Goal: Task Accomplishment & Management: Use online tool/utility

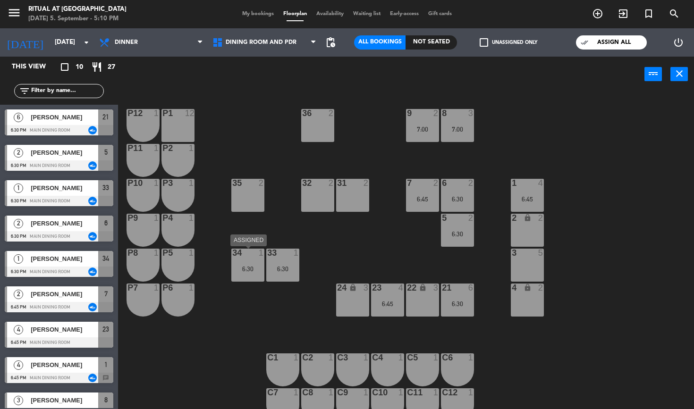
click at [242, 260] on div "34 1 6:30" at bounding box center [247, 265] width 33 height 33
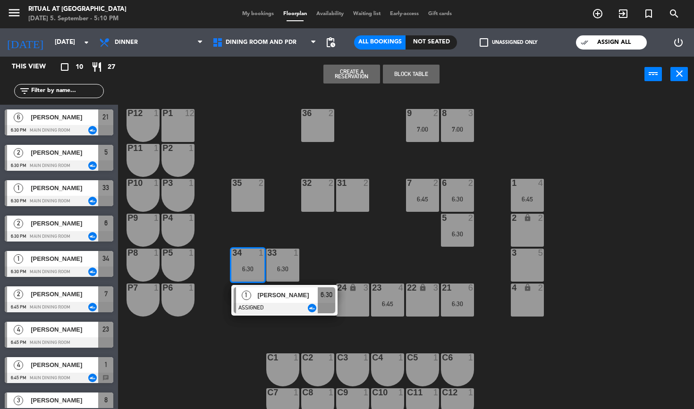
click at [344, 238] on div "36 2 9 2 7:00 8 3 7:00 P12 1 P1 12 P11 1 P2 1 35 2 32 2 31 2 7 2 6:45 6 2 6:30 …" at bounding box center [409, 251] width 569 height 317
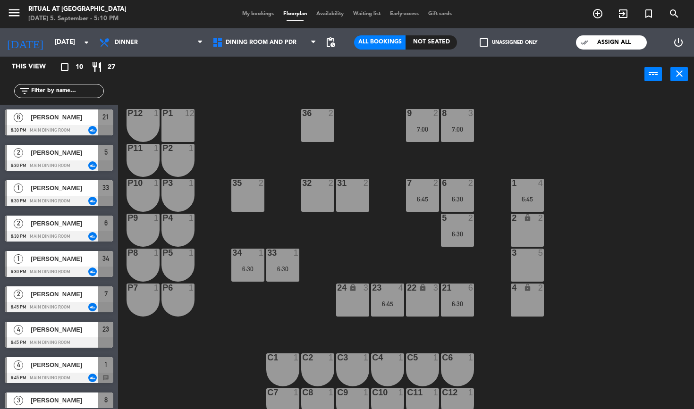
click at [293, 260] on div "33 1 6:30" at bounding box center [282, 265] width 33 height 33
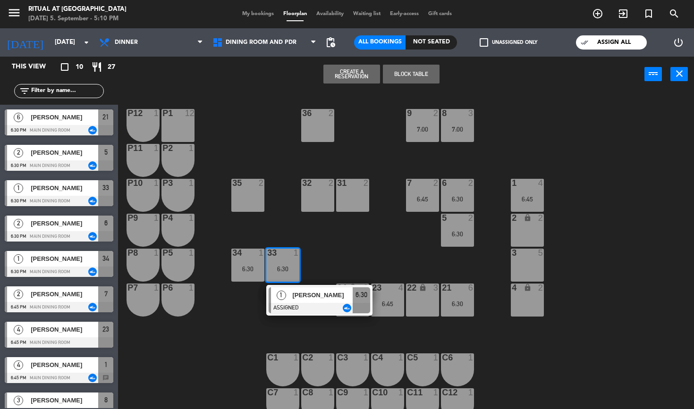
click at [383, 239] on div "36 2 9 2 7:00 8 3 7:00 P12 1 P1 12 P11 1 P2 1 35 2 32 2 31 2 7 2 6:45 6 2 6:30 …" at bounding box center [409, 251] width 569 height 317
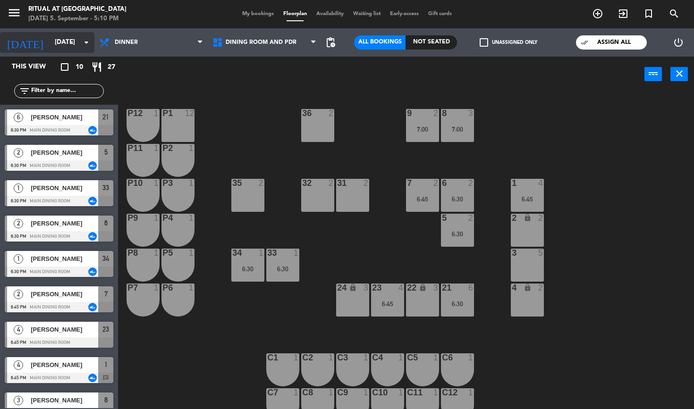
click at [85, 45] on icon "arrow_drop_down" at bounding box center [86, 42] width 11 height 11
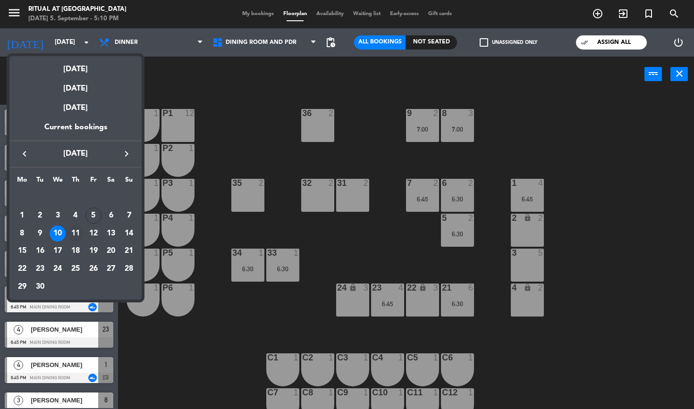
click at [80, 234] on div "11" at bounding box center [75, 234] width 16 height 16
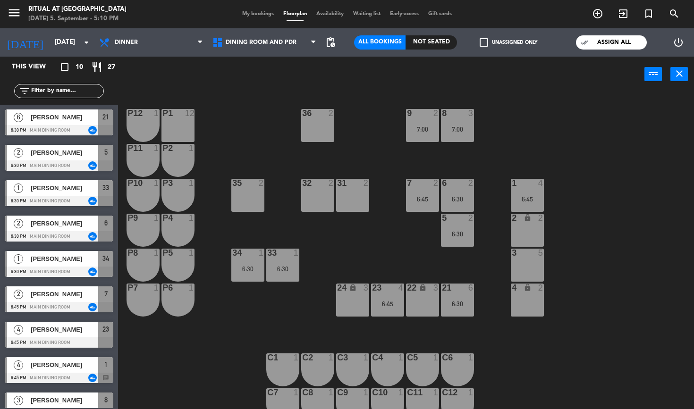
type input "[DATE]"
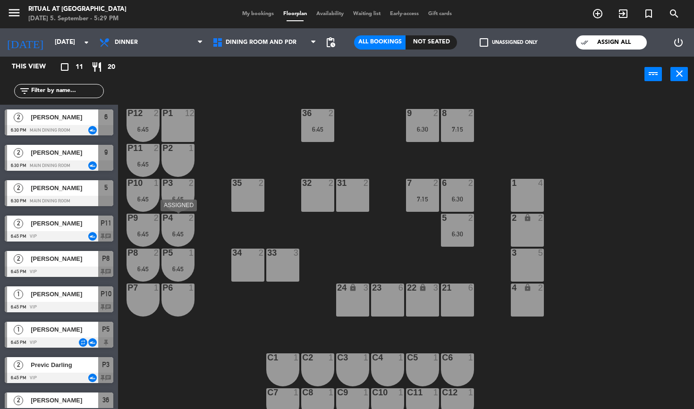
click at [178, 228] on div "P4 2 6:45" at bounding box center [177, 230] width 33 height 33
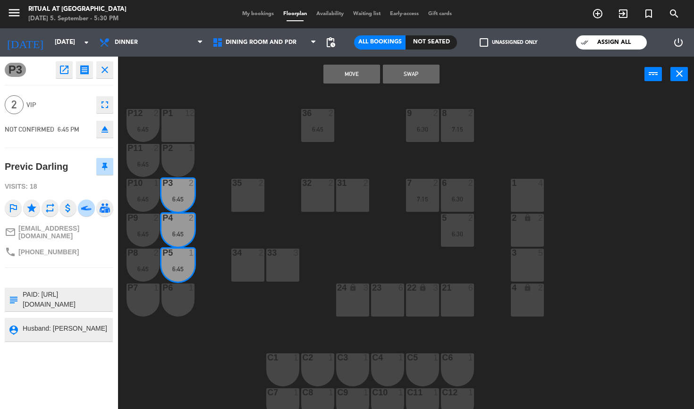
click at [192, 173] on div "P2 1" at bounding box center [177, 160] width 33 height 33
click at [184, 156] on div "P2 1" at bounding box center [177, 160] width 33 height 33
click at [239, 142] on div "36 2 6:45 9 2 6:30 8 2 7:15 P12 2 6:45 P1 12 P11 2 6:45 P2 1 35 2 32 2 31 2 7 2…" at bounding box center [409, 251] width 569 height 317
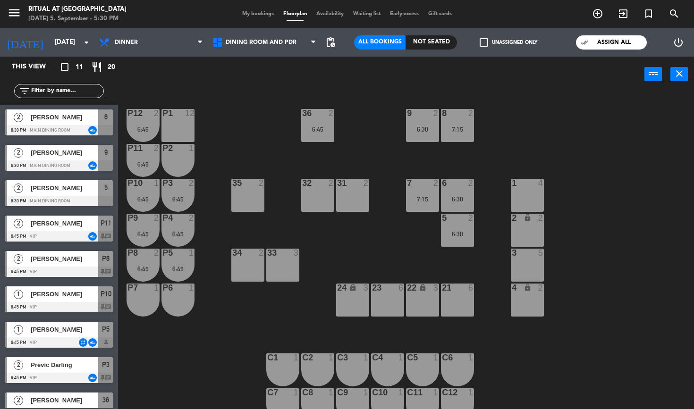
click at [187, 196] on div "6:45" at bounding box center [177, 199] width 33 height 7
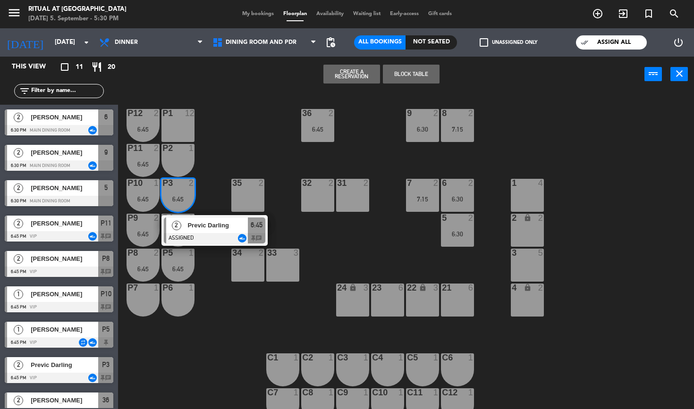
click at [208, 226] on div "2 Previc Darling ASSIGNED 6:45 chat" at bounding box center [214, 230] width 120 height 31
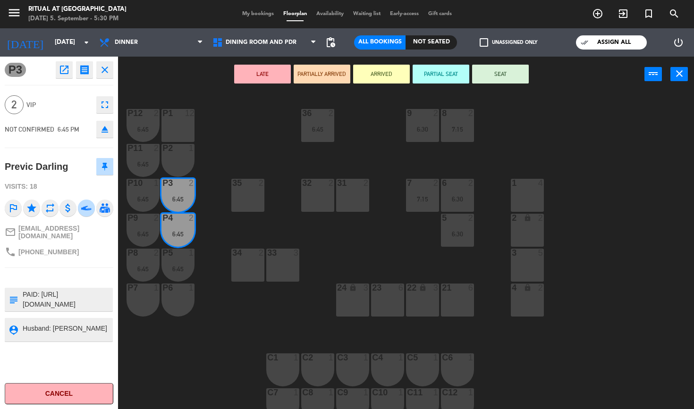
click at [222, 175] on div "36 2 6:45 9 2 6:30 8 2 7:15 P12 2 6:45 P1 12 P11 2 6:45 P2 1 35 2 32 2 31 2 7 2…" at bounding box center [409, 251] width 569 height 317
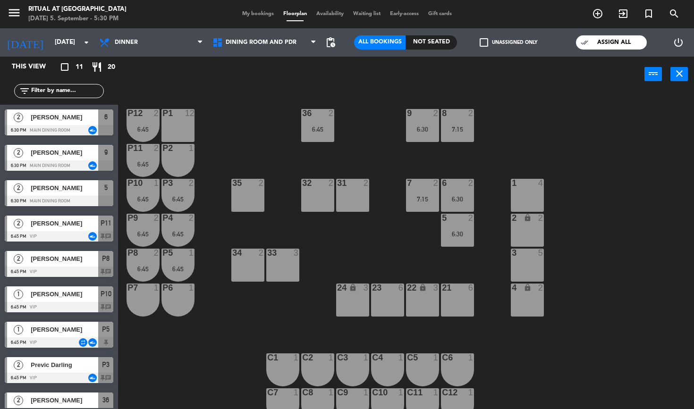
click at [182, 272] on div "P5 1 6:45" at bounding box center [177, 265] width 33 height 33
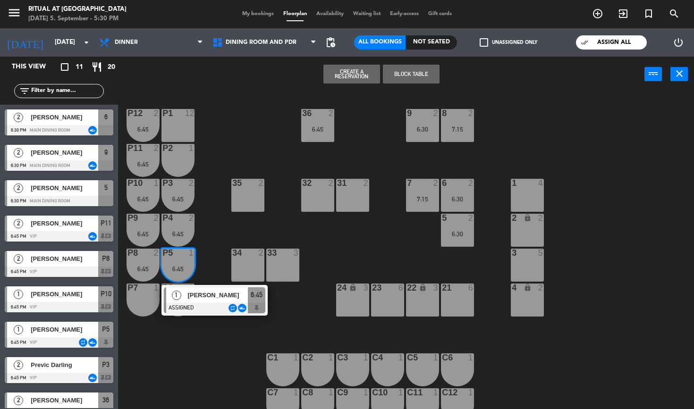
click at [245, 244] on div "36 2 6:45 9 2 6:30 8 2 7:15 P12 2 6:45 P1 12 P11 2 6:45 P2 1 35 2 32 2 31 2 7 2…" at bounding box center [409, 251] width 569 height 317
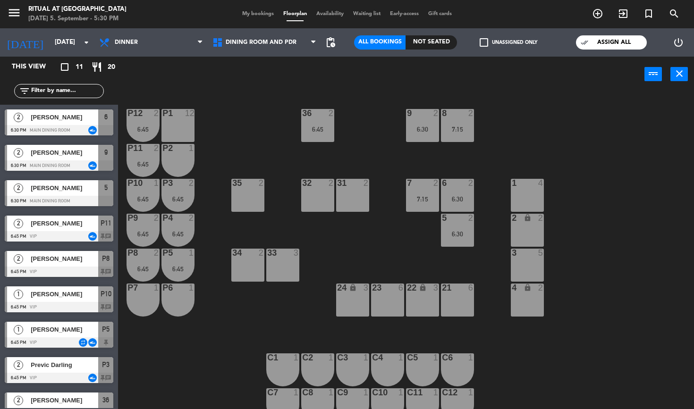
click at [143, 260] on div "P8 2 6:45" at bounding box center [142, 265] width 33 height 33
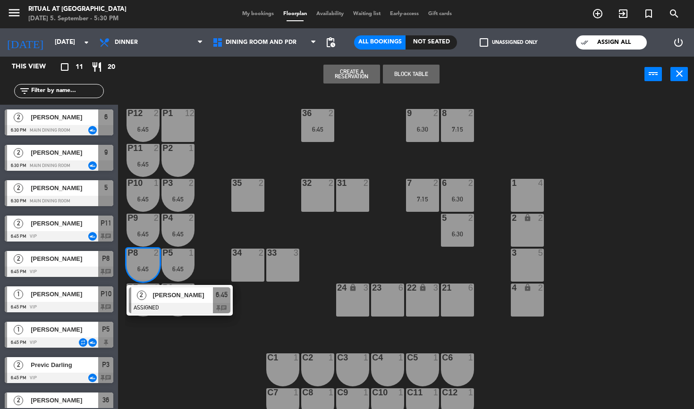
click at [166, 299] on span "[PERSON_NAME]" at bounding box center [182, 295] width 60 height 10
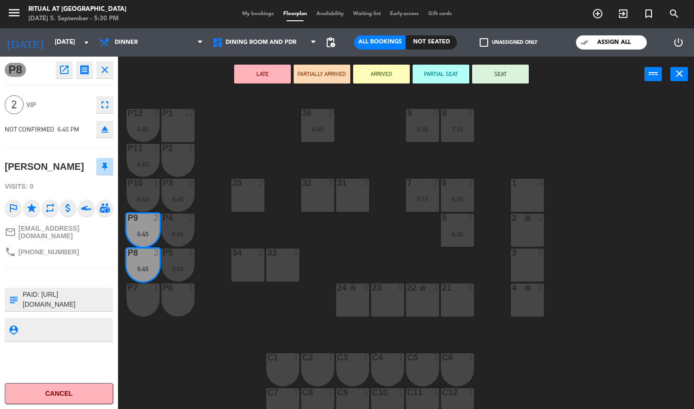
click at [222, 200] on div "36 2 6:45 9 2 6:30 8 2 7:15 P12 2 6:45 P1 12 P11 2 6:45 P2 1 35 2 32 2 31 2 7 2…" at bounding box center [409, 251] width 569 height 317
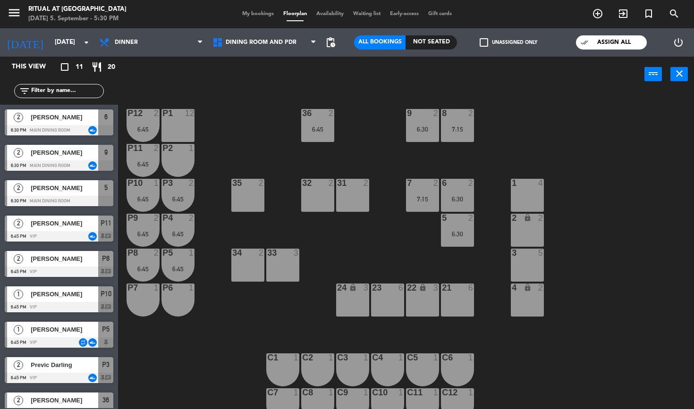
click at [139, 183] on div at bounding box center [143, 183] width 16 height 8
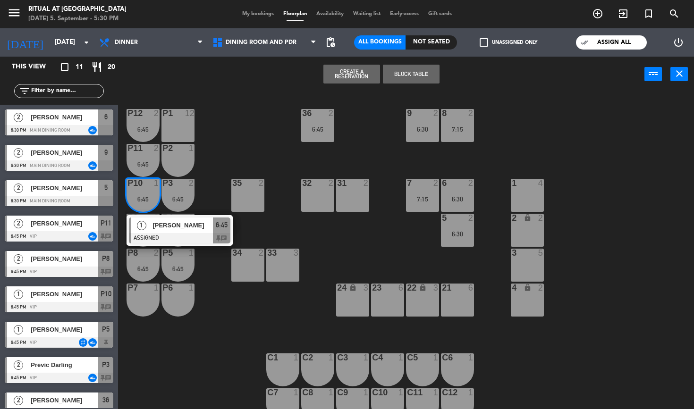
click at [249, 134] on div "36 2 6:45 9 2 6:30 8 2 7:15 P12 2 6:45 P1 12 P11 2 6:45 P2 1 35 2 32 2 31 2 7 2…" at bounding box center [409, 251] width 569 height 317
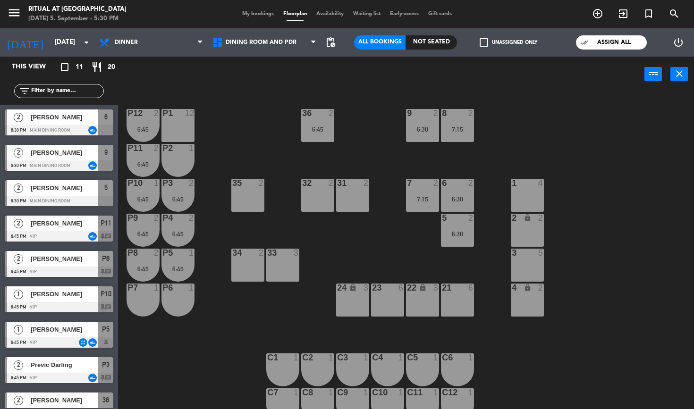
click at [150, 158] on div "P11 2 6:45" at bounding box center [142, 160] width 33 height 33
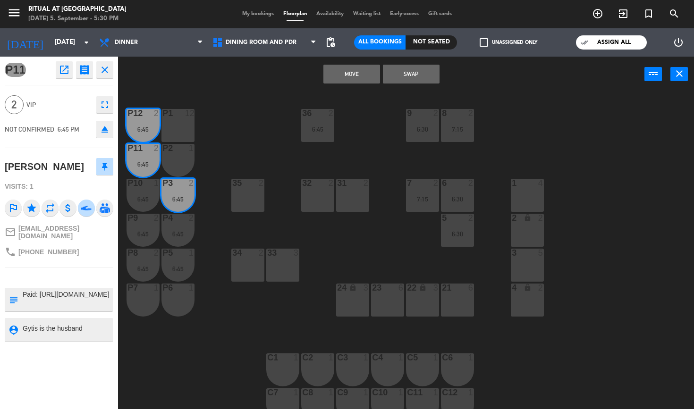
click at [252, 150] on div "36 2 6:45 9 2 6:30 8 2 7:15 P12 2 6:45 P1 12 P11 2 6:45 P2 1 35 2 32 2 31 2 7 2…" at bounding box center [409, 251] width 569 height 317
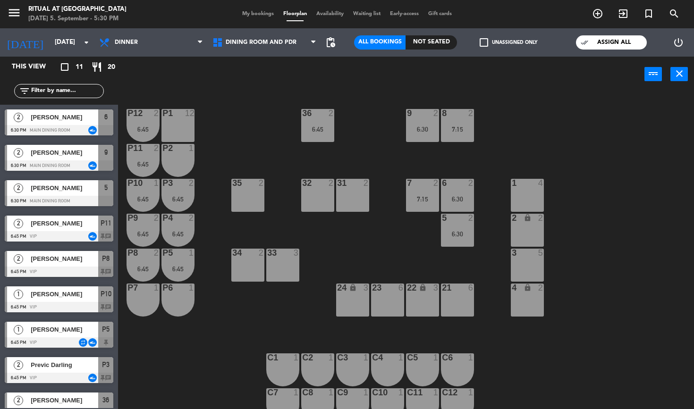
click at [144, 148] on div at bounding box center [143, 148] width 16 height 8
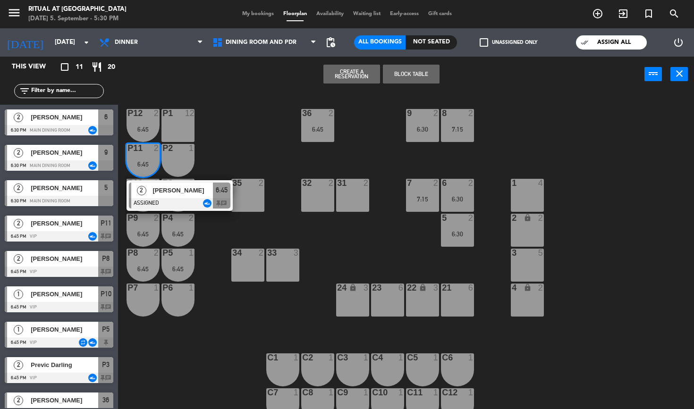
click at [165, 192] on span "[PERSON_NAME]" at bounding box center [182, 190] width 60 height 10
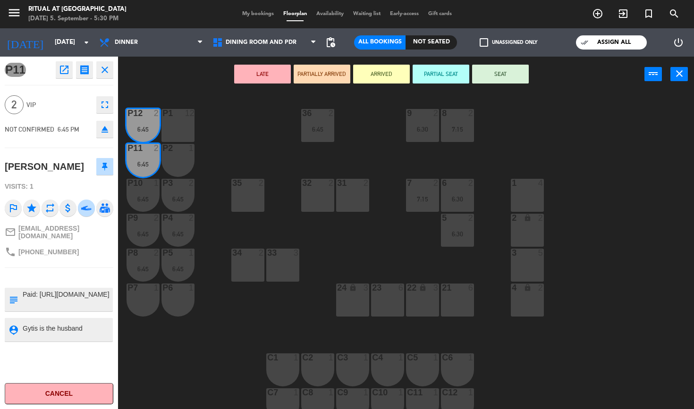
click at [254, 145] on div "36 2 6:45 9 2 6:30 8 2 7:15 P12 2 6:45 P1 12 P11 2 6:45 P2 1 35 2 32 2 31 2 7 2…" at bounding box center [409, 251] width 569 height 317
